Goal: Transaction & Acquisition: Purchase product/service

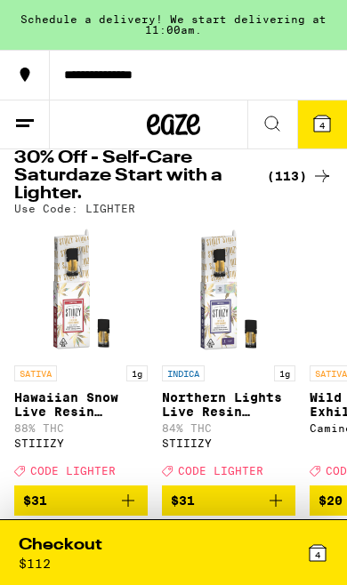
click at [290, 172] on div "(113)" at bounding box center [300, 175] width 66 height 21
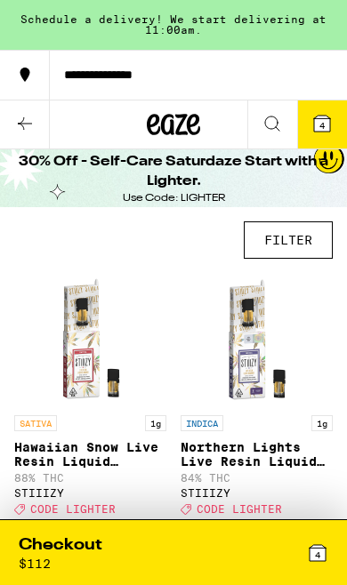
click at [275, 244] on button "FILTER" at bounding box center [288, 239] width 89 height 37
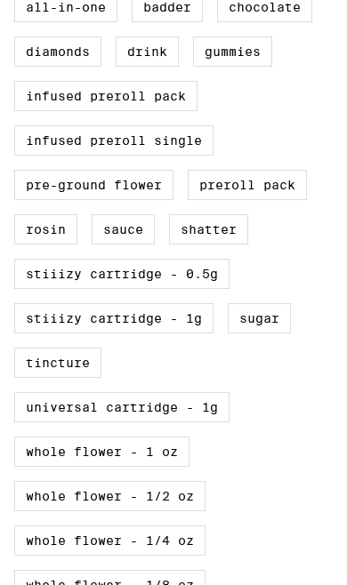
scroll to position [500, 0]
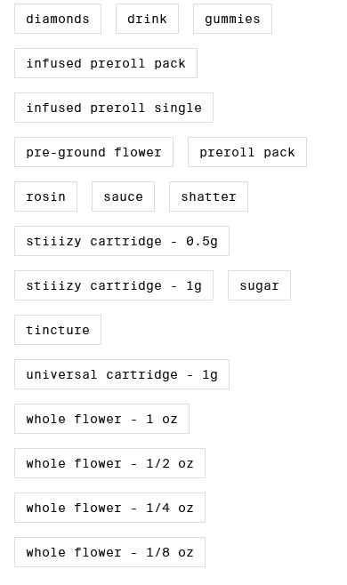
click at [156, 300] on label "STIIIZY Cartridge - 1g" at bounding box center [113, 285] width 199 height 30
click at [0, 0] on input "STIIIZY Cartridge - 1g" at bounding box center [0, 0] width 0 height 0
checkbox input "true"
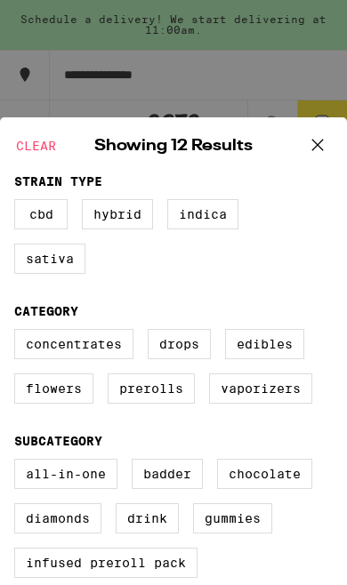
click at [292, 145] on button at bounding box center [317, 145] width 55 height 57
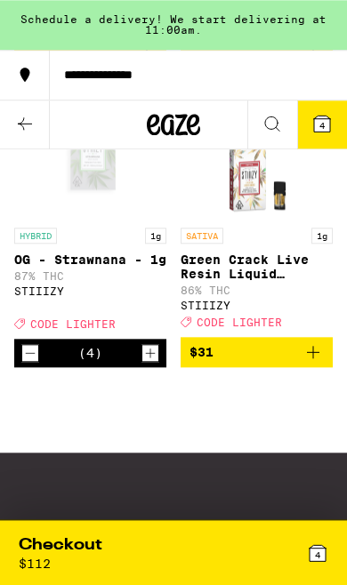
scroll to position [1664, 0]
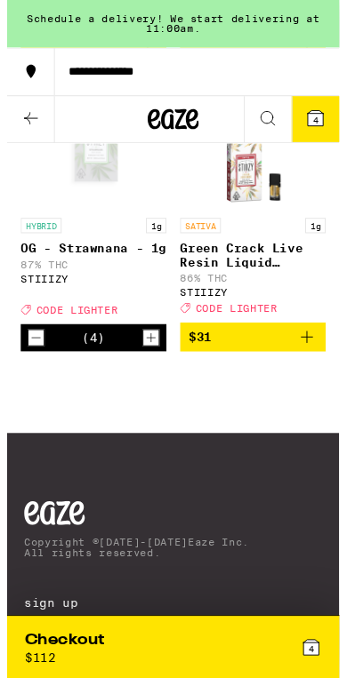
click at [246, 584] on div "Checkout $ 112 4" at bounding box center [173, 676] width 336 height 63
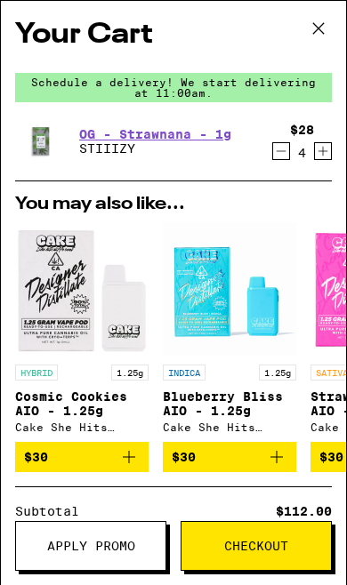
click at [139, 547] on span "Apply Promo" at bounding box center [90, 546] width 149 height 12
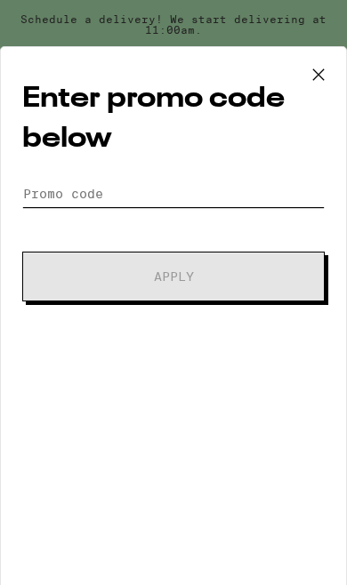
click at [217, 207] on input "Promo Code" at bounding box center [173, 193] width 302 height 27
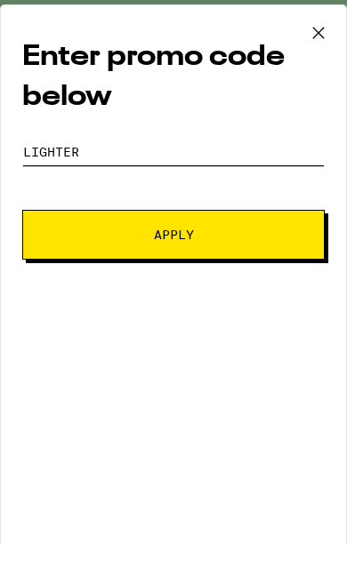
type input "Lighter"
click at [247, 270] on span "Apply" at bounding box center [174, 276] width 180 height 12
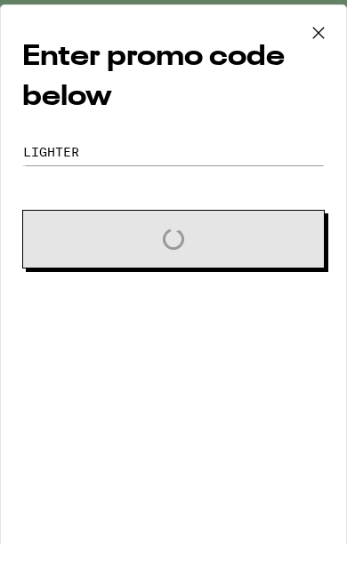
scroll to position [1706, 0]
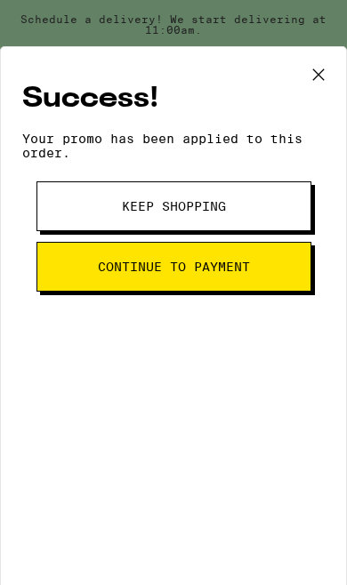
click at [246, 212] on span "Keep Shopping" at bounding box center [174, 206] width 152 height 12
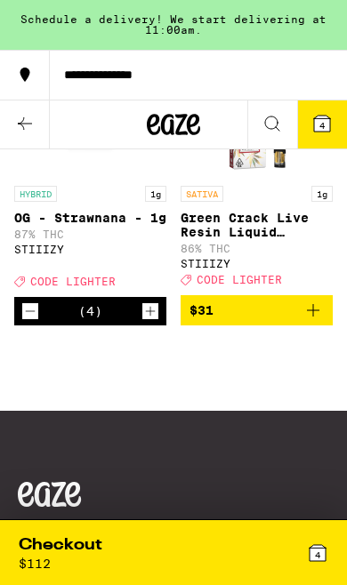
click at [317, 115] on icon at bounding box center [321, 123] width 21 height 21
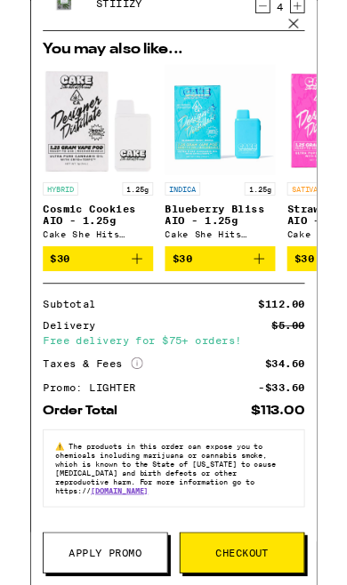
scroll to position [168, 0]
